Goal: Task Accomplishment & Management: Complete application form

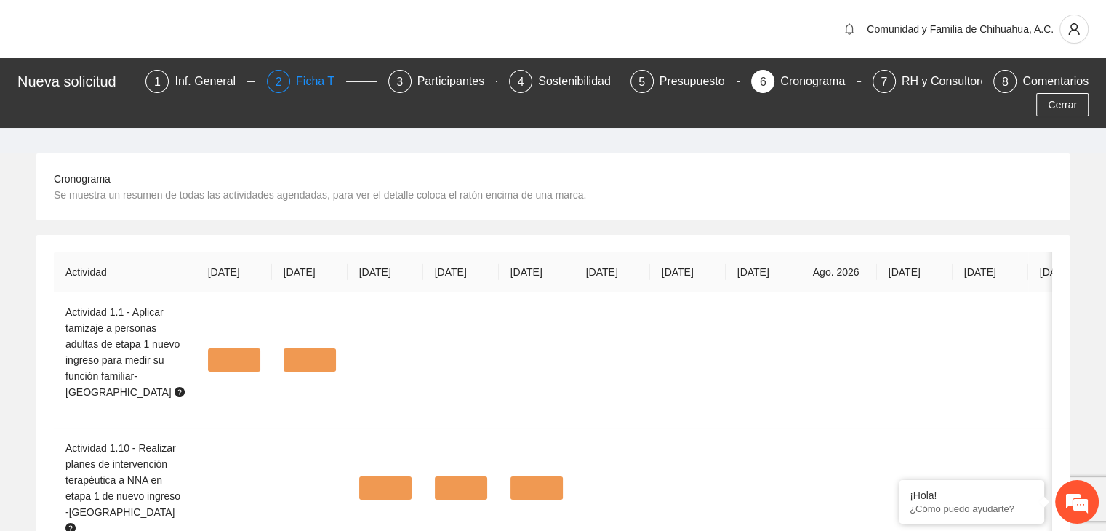
click at [296, 79] on div "Ficha T" at bounding box center [321, 81] width 50 height 23
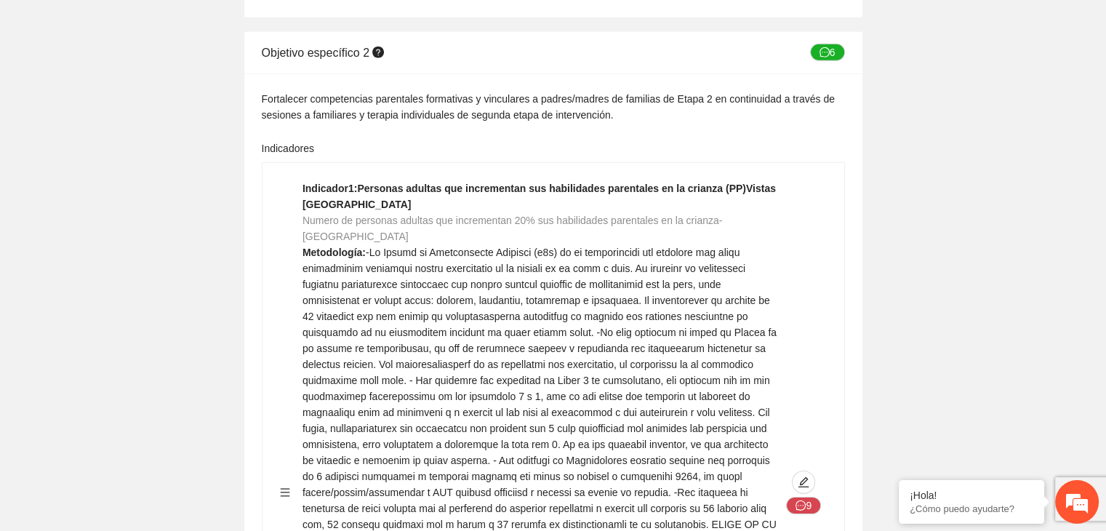
scroll to position [20721, 0]
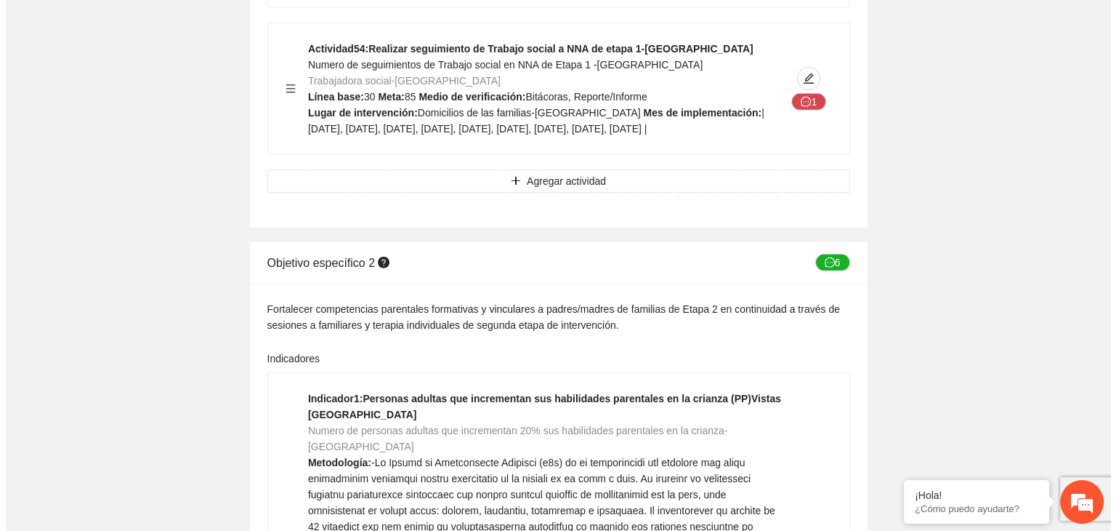
scroll to position [20838, 0]
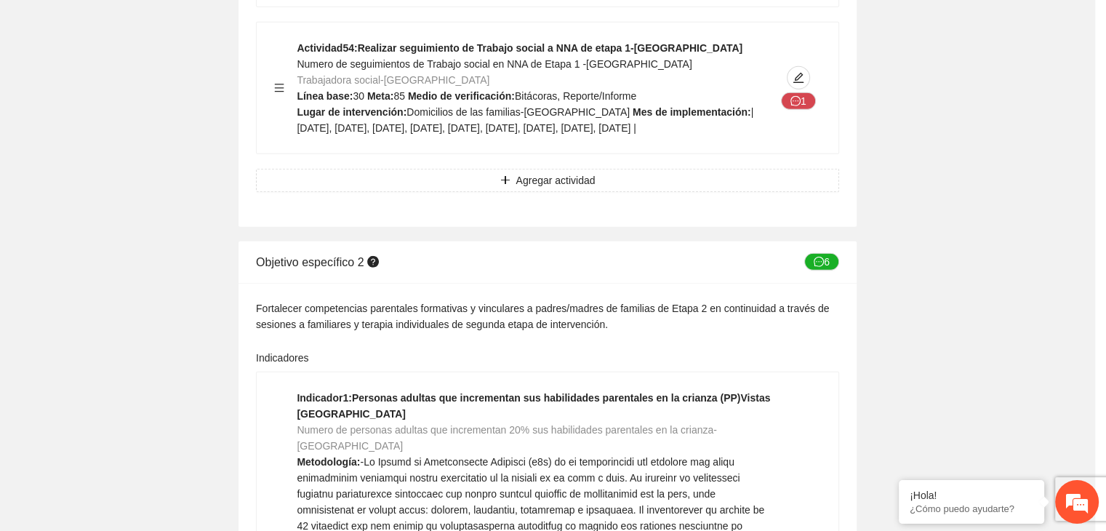
type textarea "**"
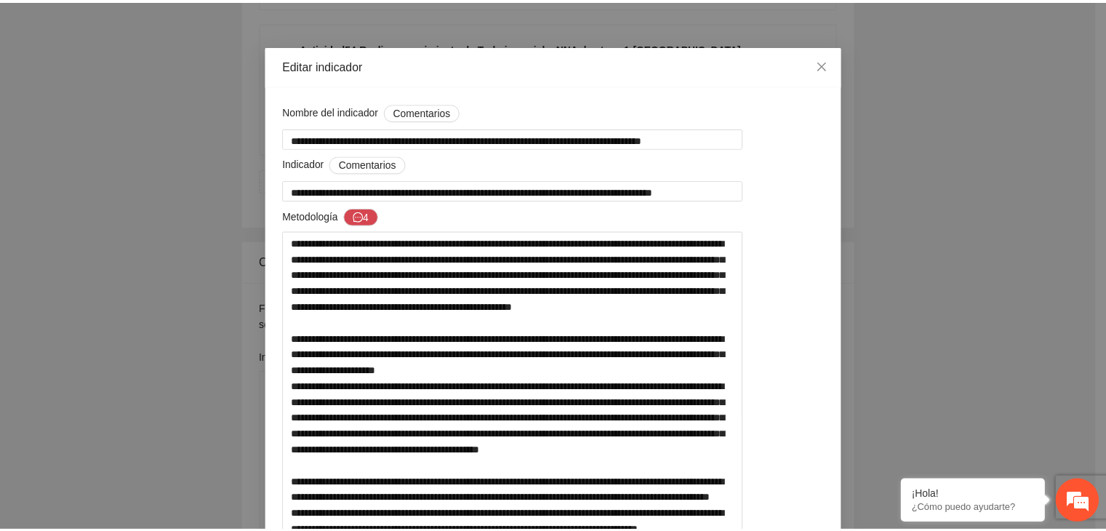
scroll to position [0, 0]
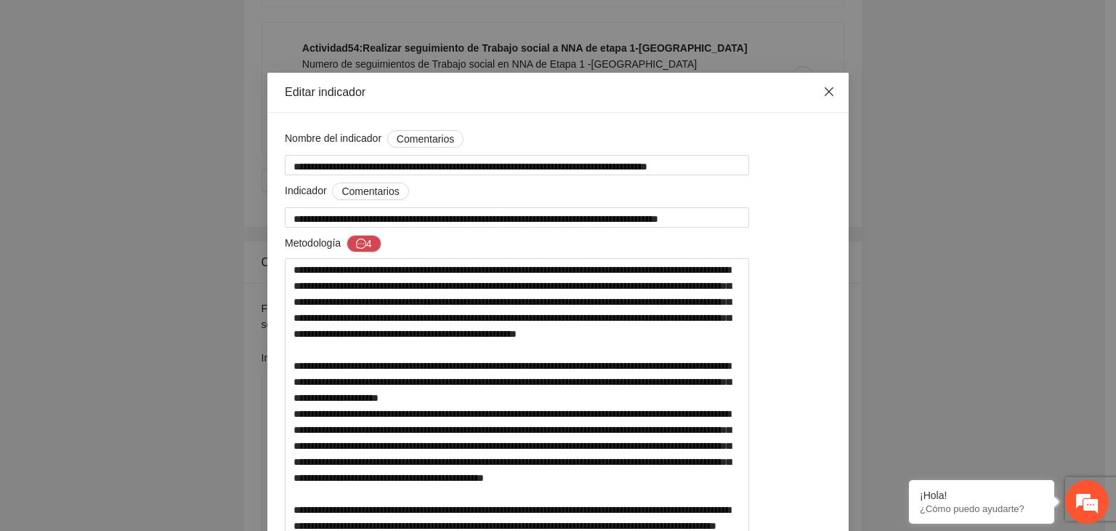
click at [825, 97] on icon "close" at bounding box center [830, 92] width 12 height 12
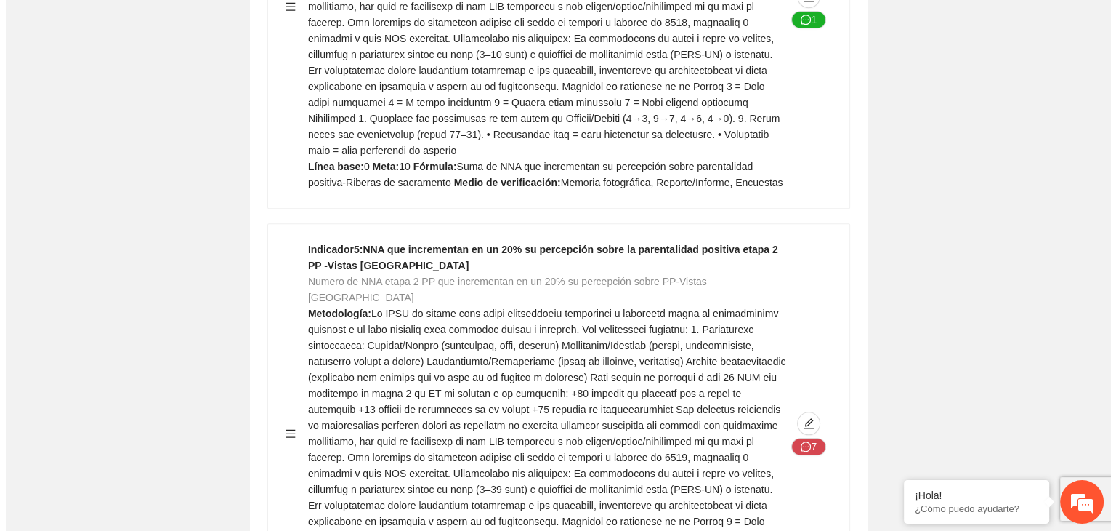
scroll to position [23367, 0]
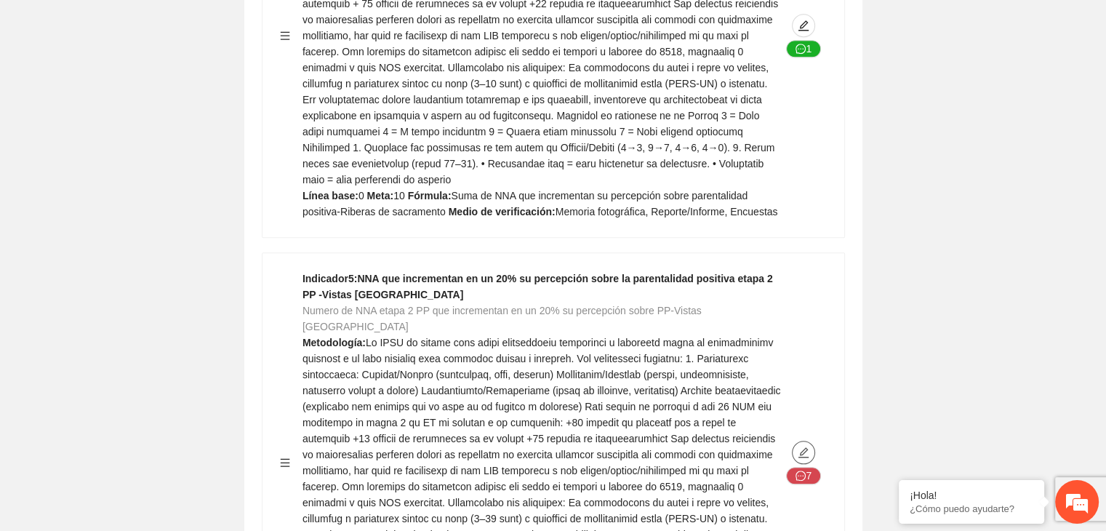
click at [801, 446] on icon "edit" at bounding box center [803, 452] width 12 height 12
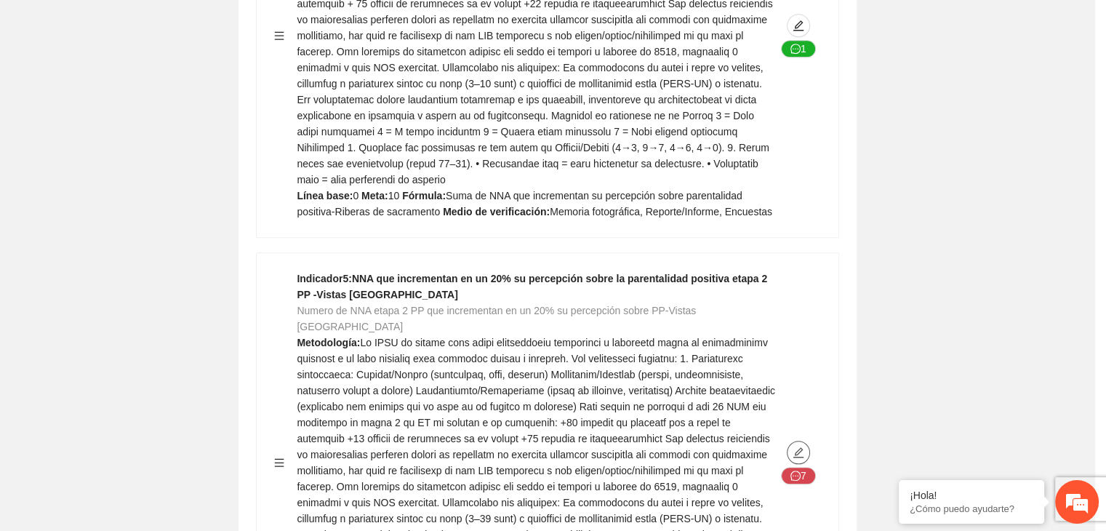
type textarea "*"
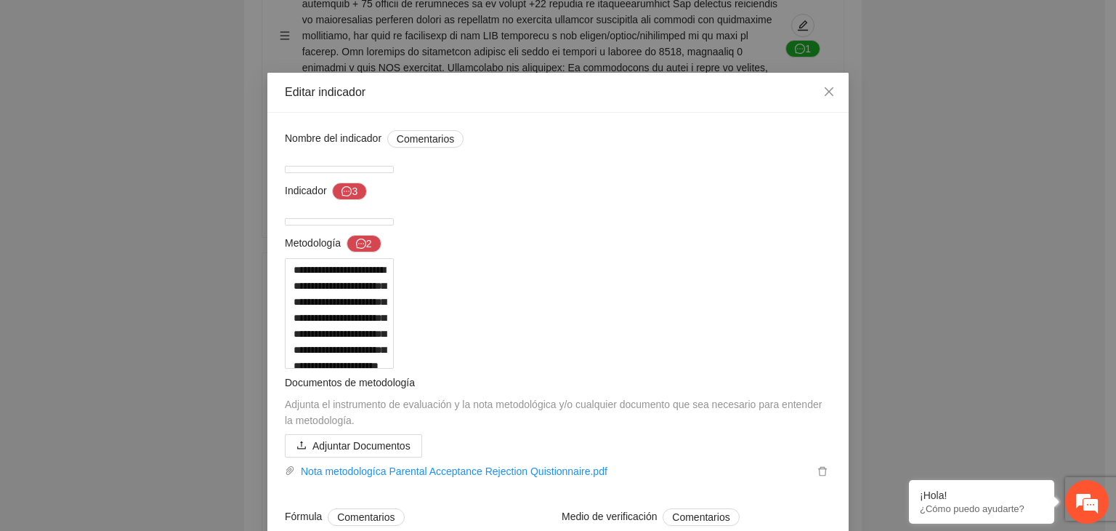
click at [933, 181] on div "**********" at bounding box center [558, 265] width 1116 height 531
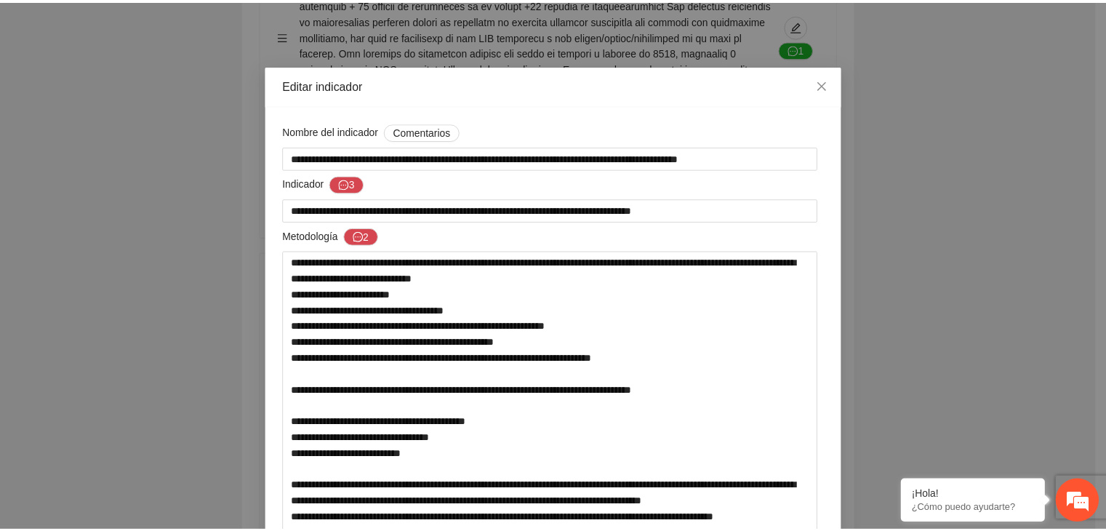
scroll to position [0, 0]
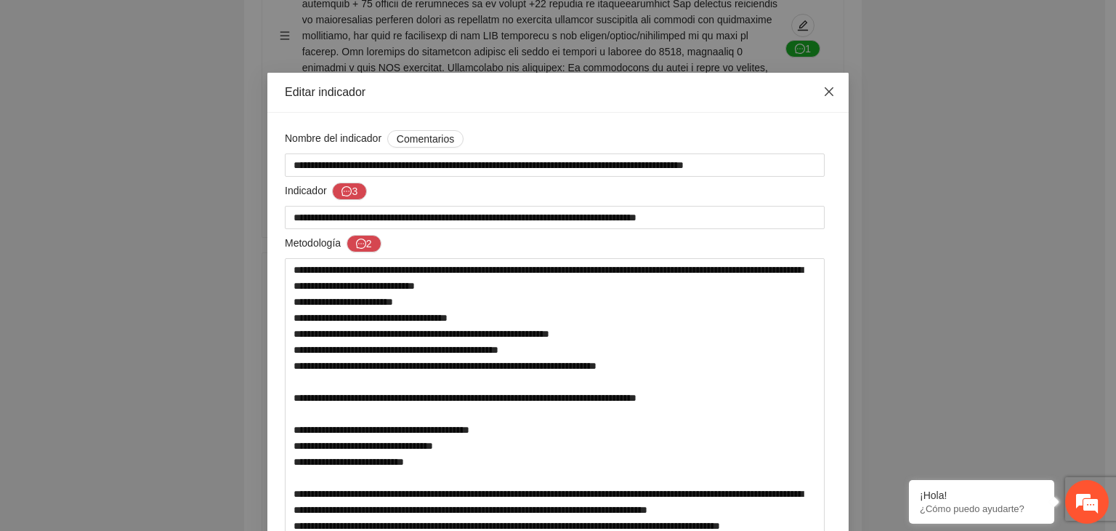
click at [826, 94] on icon "close" at bounding box center [830, 92] width 12 height 12
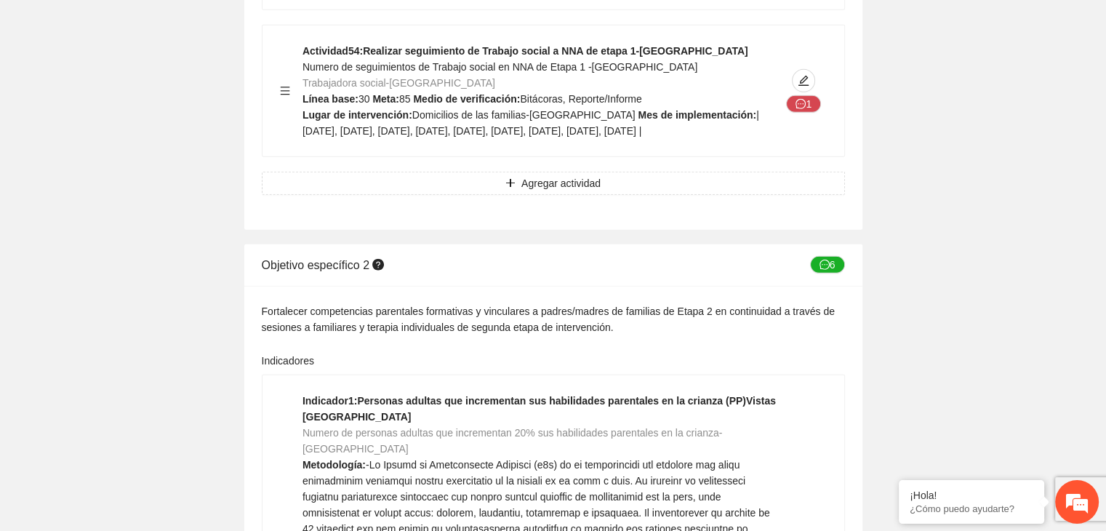
scroll to position [20838, 0]
